Goal: Communication & Community: Answer question/provide support

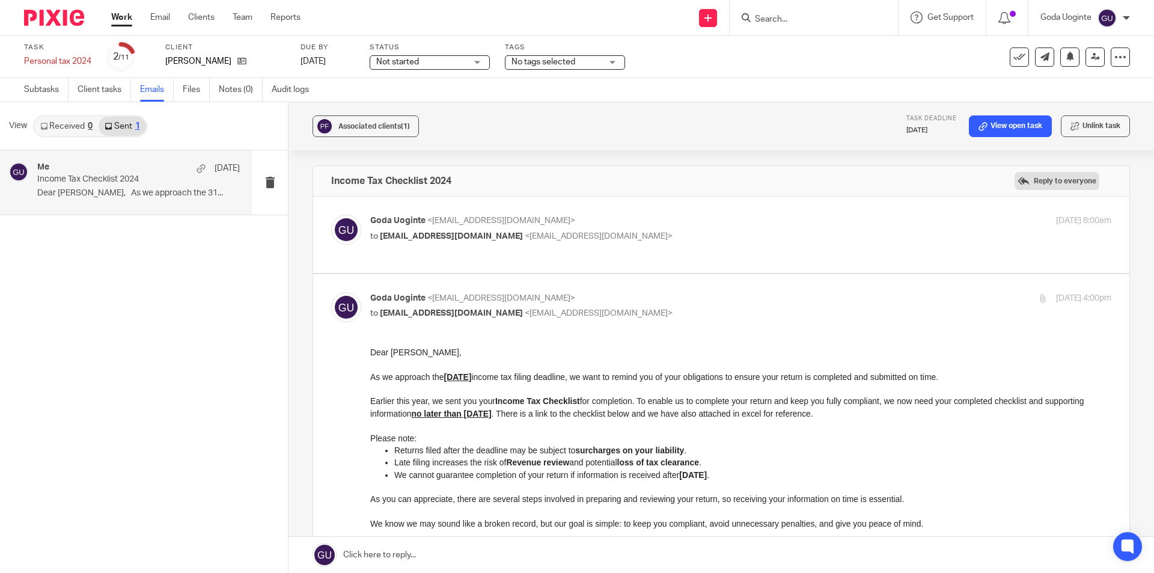
click at [922, 178] on label "Reply to everyone" at bounding box center [1056, 181] width 85 height 18
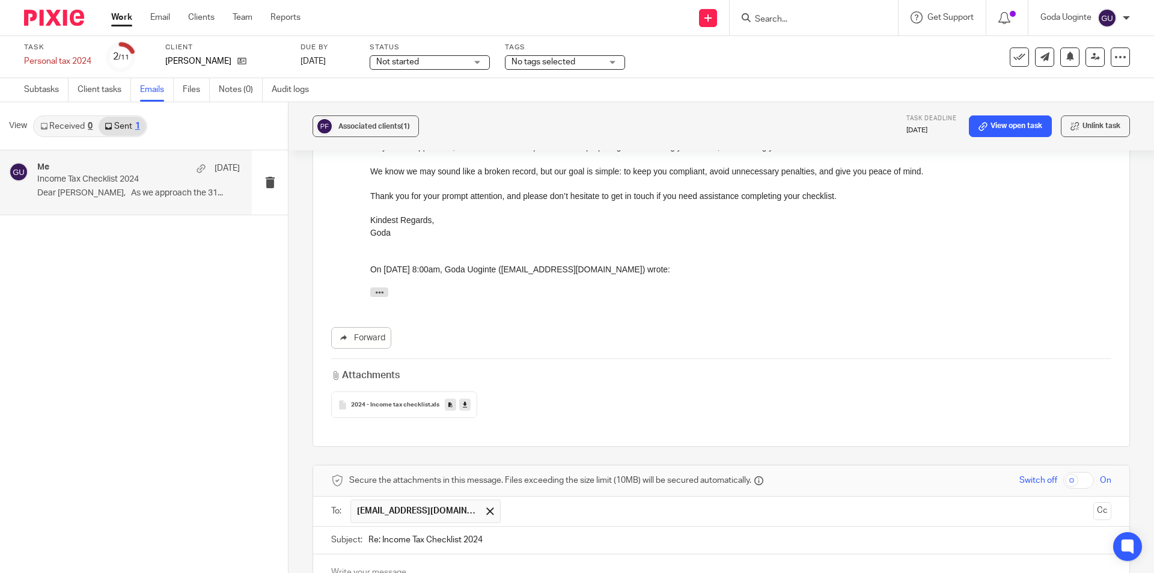
scroll to position [639, 0]
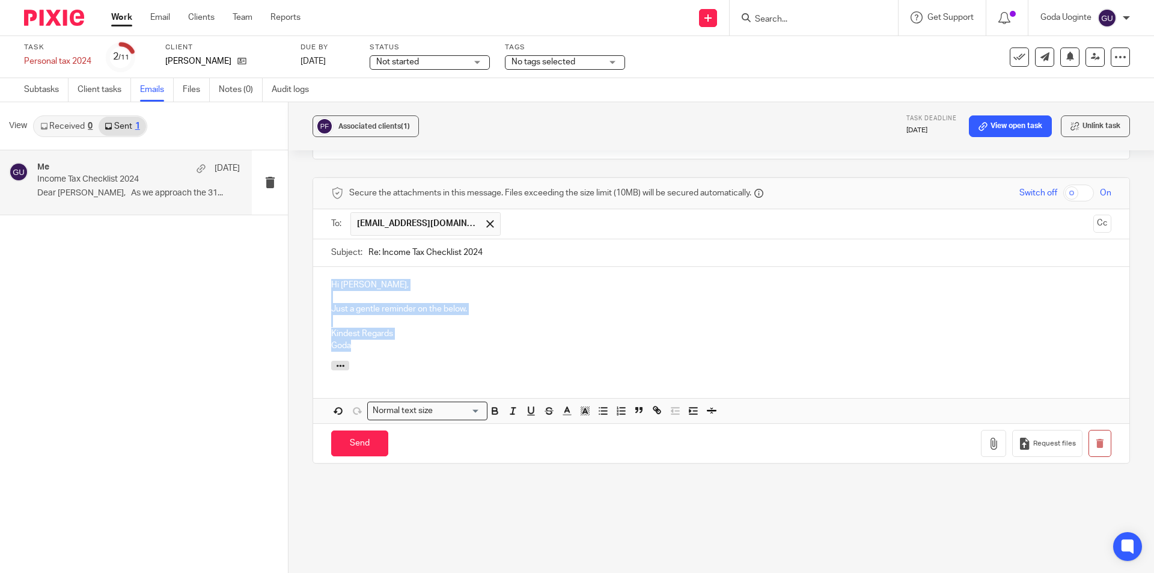
drag, startPoint x: 378, startPoint y: 347, endPoint x: 395, endPoint y: 308, distance: 42.8
click at [298, 275] on div "Associated clients (1) Task deadline 11 Sep 2025 View open task Unlink task Inc…" at bounding box center [720, 337] width 865 height 470
copy div "Hi Paul, Just a gentle reminder on the below. Kindest Regards Goda"
click at [348, 445] on input "Send" at bounding box center [359, 443] width 57 height 26
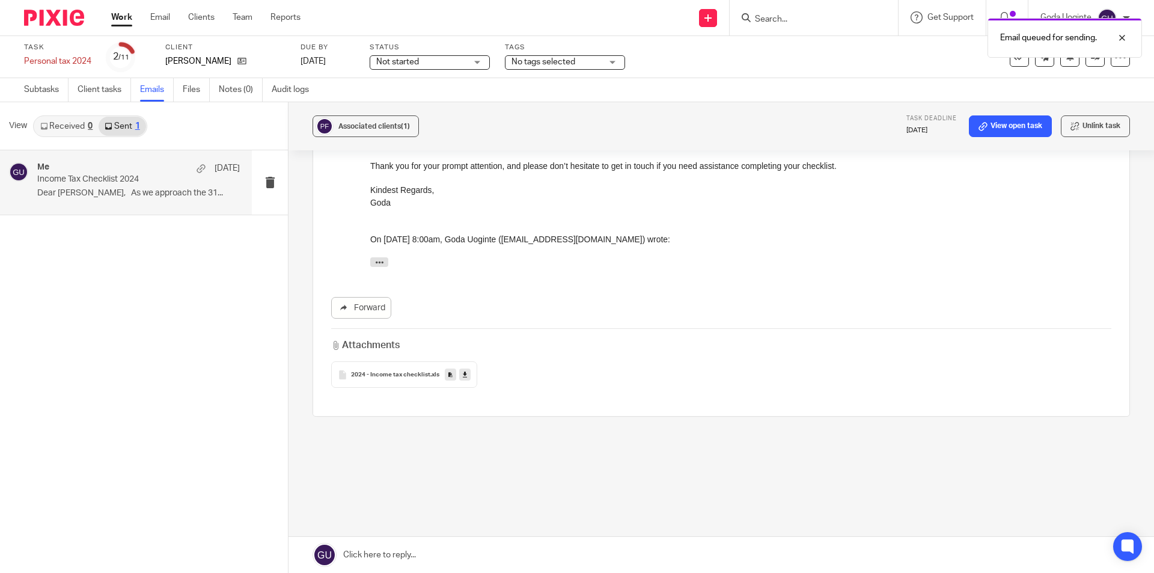
scroll to position [382, 0]
click at [764, 19] on div "Email queued for sending." at bounding box center [859, 35] width 565 height 46
click at [768, 19] on div "Email queued for sending." at bounding box center [859, 35] width 565 height 46
click at [778, 18] on div "Email queued for sending." at bounding box center [859, 35] width 565 height 46
click at [785, 18] on div "Email queued for sending." at bounding box center [859, 35] width 565 height 46
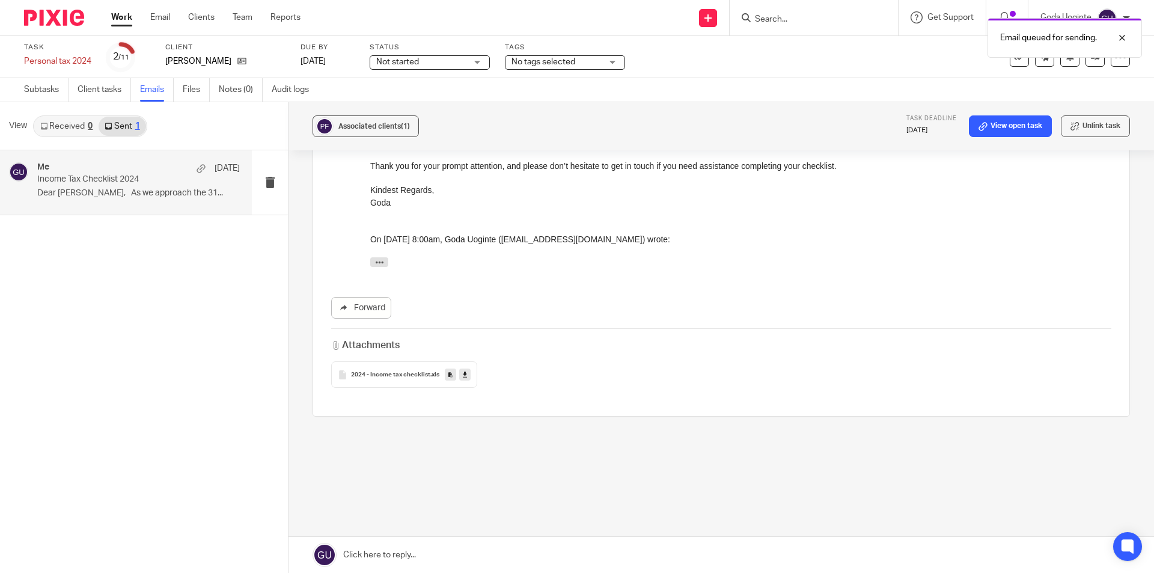
click at [805, 18] on div "Email queued for sending." at bounding box center [859, 35] width 565 height 46
click at [802, 14] on div "Email queued for sending." at bounding box center [859, 35] width 565 height 46
click at [788, 20] on div "Email queued for sending." at bounding box center [859, 35] width 565 height 46
click at [767, 13] on form at bounding box center [817, 17] width 128 height 15
click at [771, 16] on input "Search" at bounding box center [807, 19] width 108 height 11
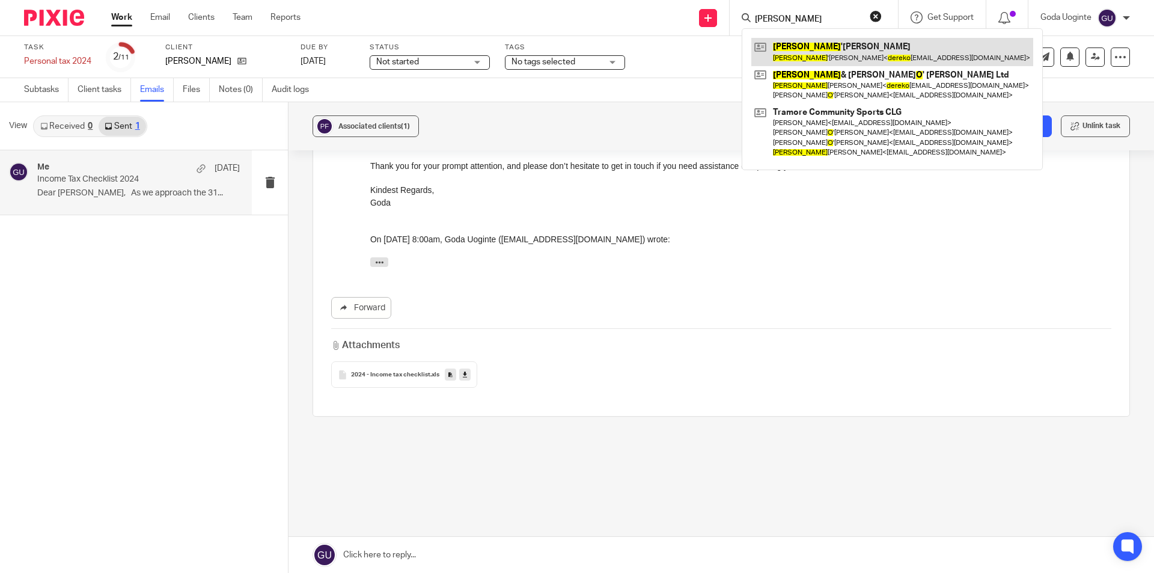
type input "derek o"
click at [883, 46] on link at bounding box center [892, 52] width 282 height 28
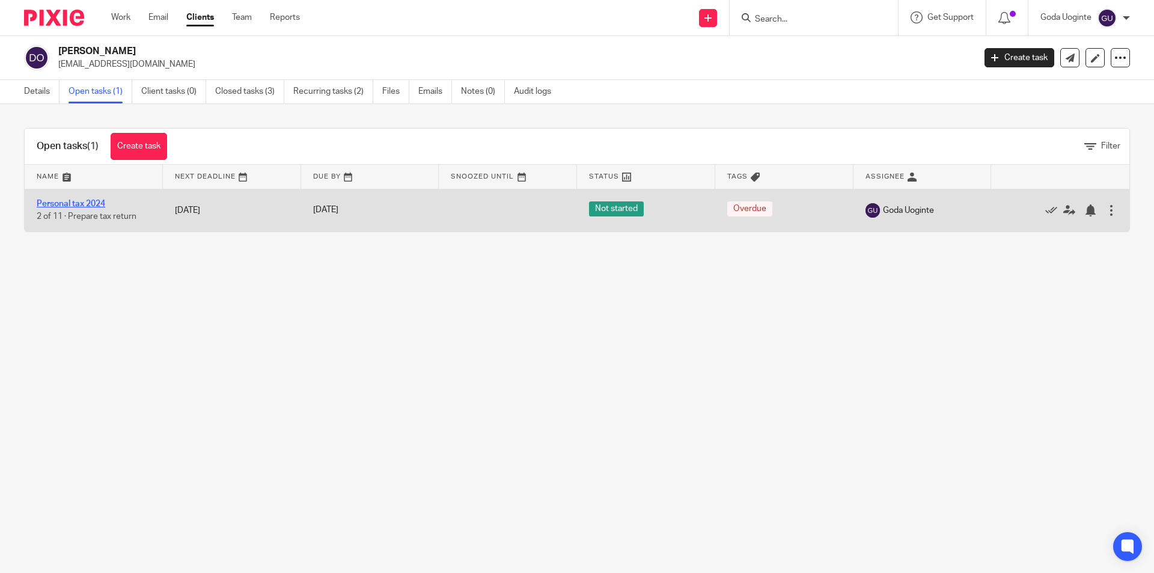
click at [97, 201] on link "Personal tax 2024" at bounding box center [71, 203] width 68 height 8
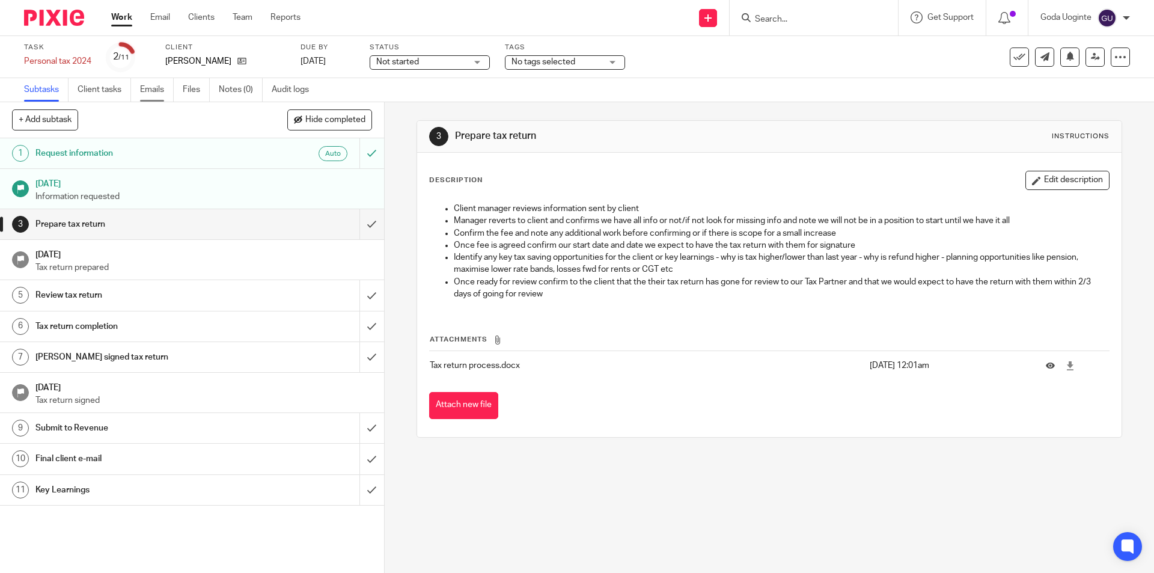
click at [154, 92] on link "Emails" at bounding box center [157, 89] width 34 height 23
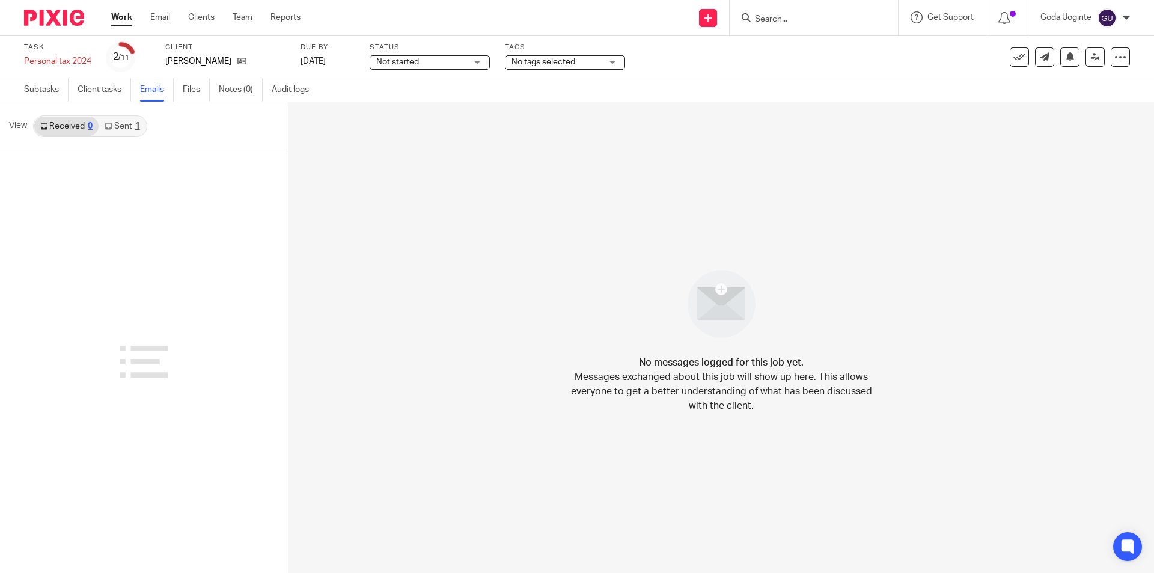
click at [133, 126] on link "Sent 1" at bounding box center [122, 126] width 47 height 19
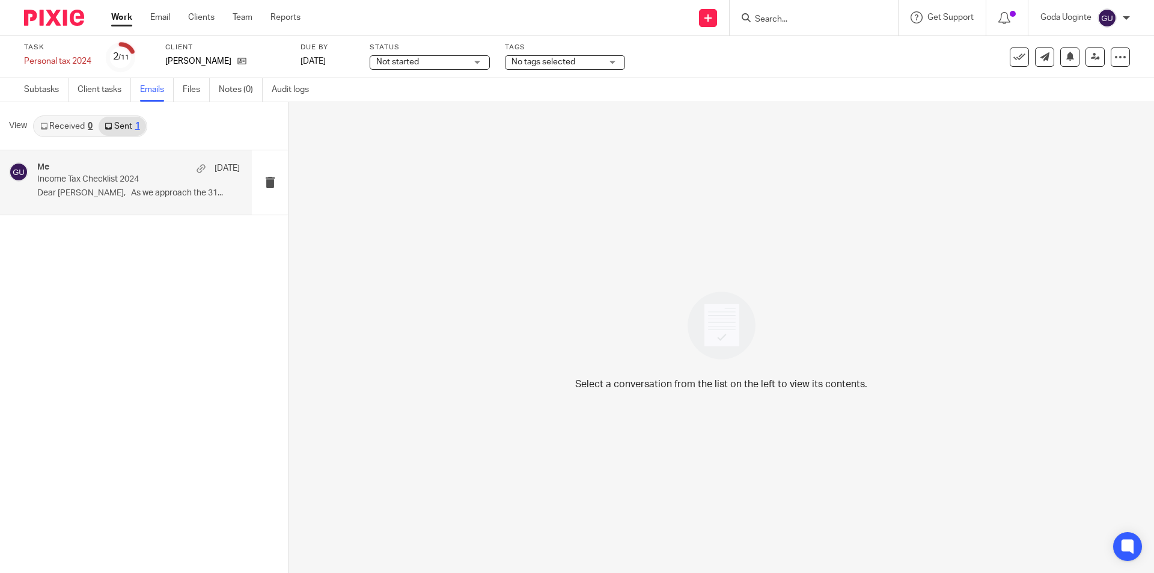
click at [131, 184] on p "Income Tax Checklist 2024" at bounding box center [118, 179] width 162 height 10
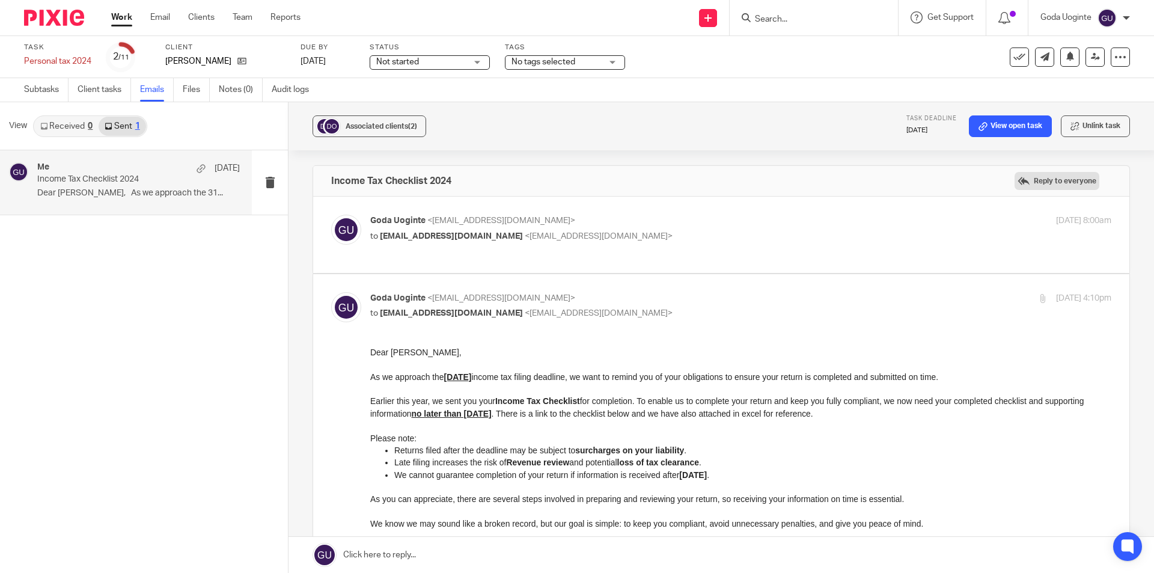
click at [1040, 174] on label "Reply to everyone" at bounding box center [1056, 181] width 85 height 18
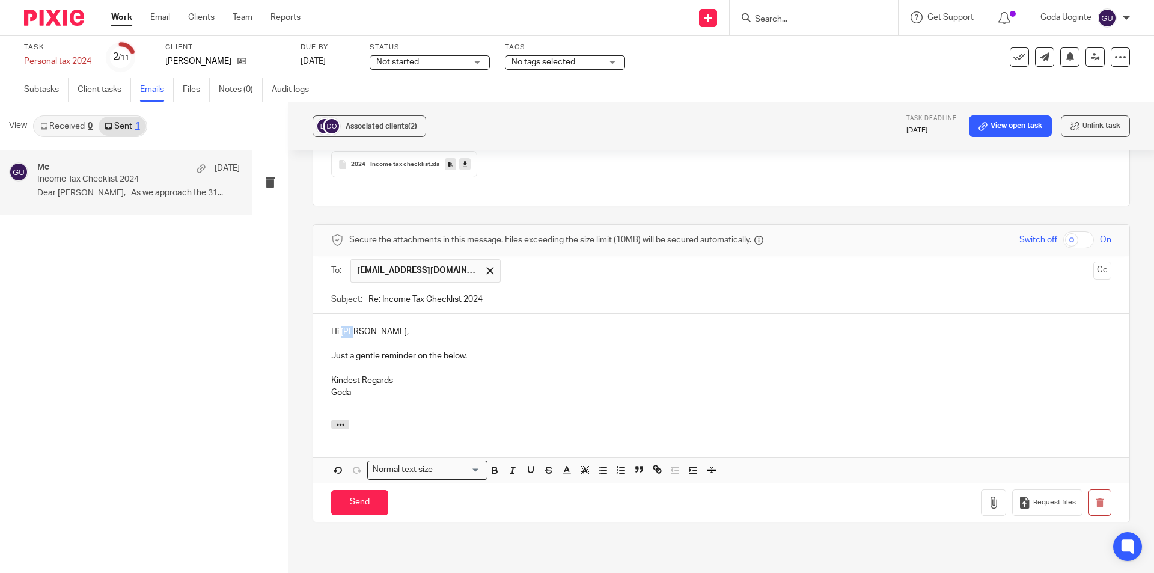
drag, startPoint x: 352, startPoint y: 330, endPoint x: 338, endPoint y: 332, distance: 14.5
click at [338, 332] on p "Hi Paul," at bounding box center [721, 332] width 780 height 12
click at [362, 329] on p "Hi Derekl," at bounding box center [721, 332] width 780 height 12
drag, startPoint x: 538, startPoint y: 379, endPoint x: 528, endPoint y: 391, distance: 15.8
click at [537, 380] on p "Kindest Regards" at bounding box center [721, 380] width 780 height 12
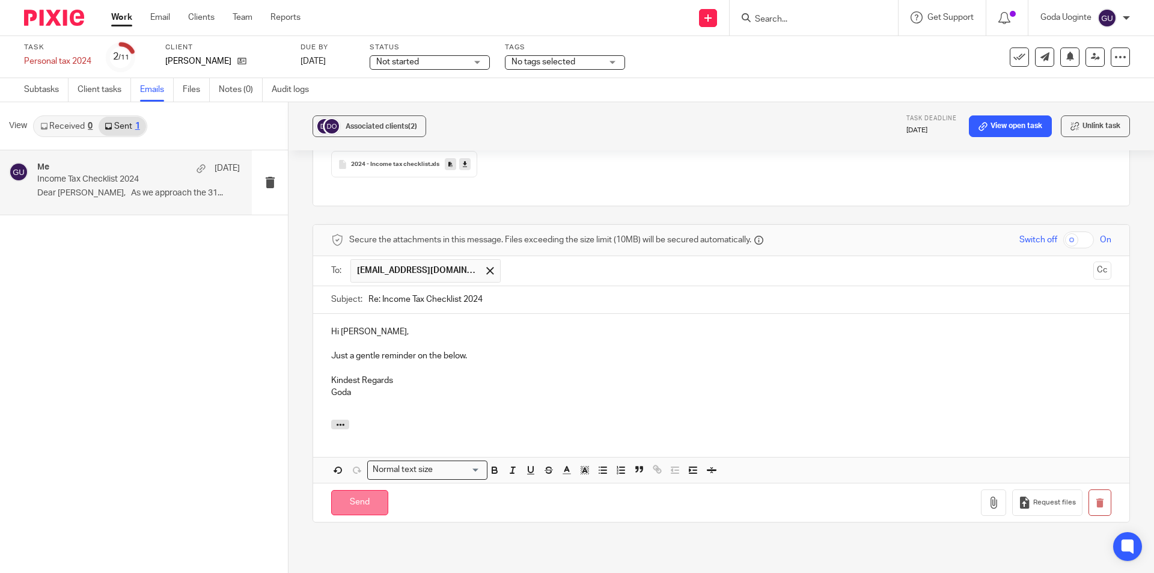
click at [355, 504] on input "Send" at bounding box center [359, 503] width 57 height 26
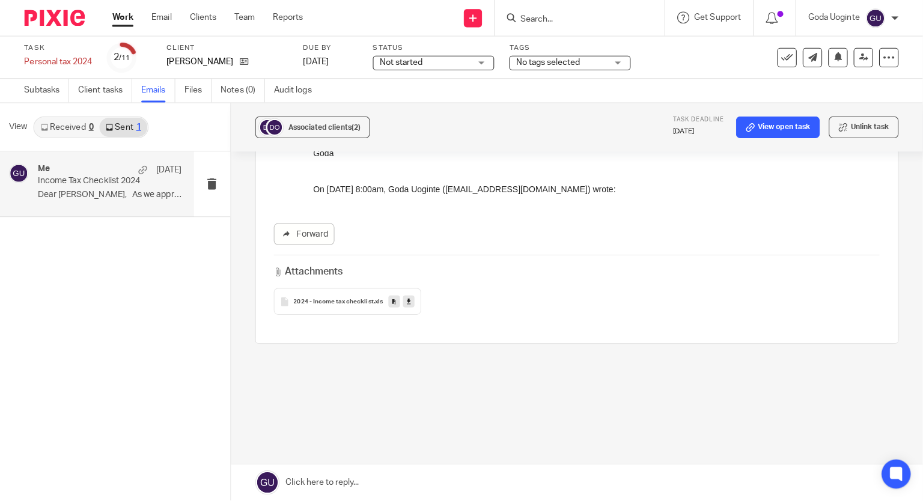
scroll to position [453, 0]
